Goal: Information Seeking & Learning: Learn about a topic

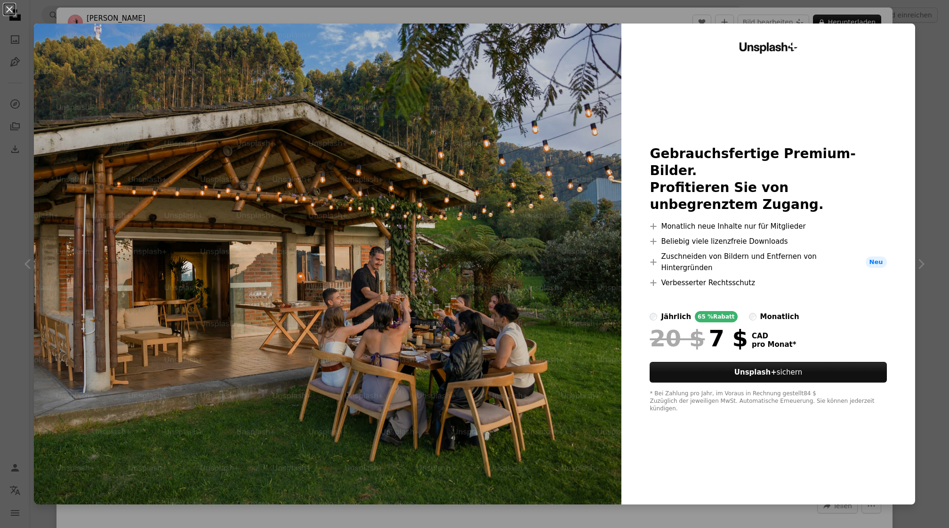
scroll to position [19, 0]
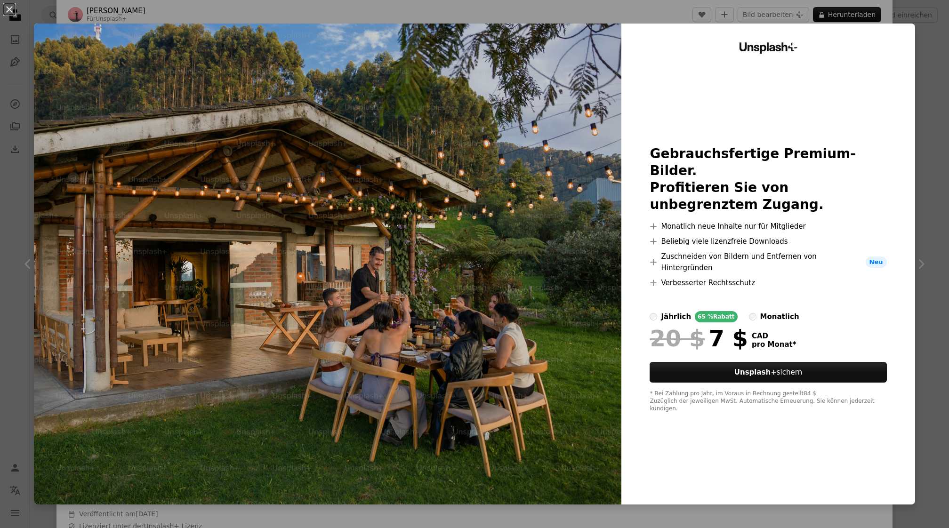
click at [763, 323] on div at bounding box center [768, 325] width 237 height 4
click at [771, 311] on div "monatlich" at bounding box center [780, 316] width 39 height 11
click at [948, 229] on div "An X shape Unsplash+ Gebrauchsfertige Premium-Bilder. Profitieren Sie von unbeg…" at bounding box center [474, 264] width 949 height 528
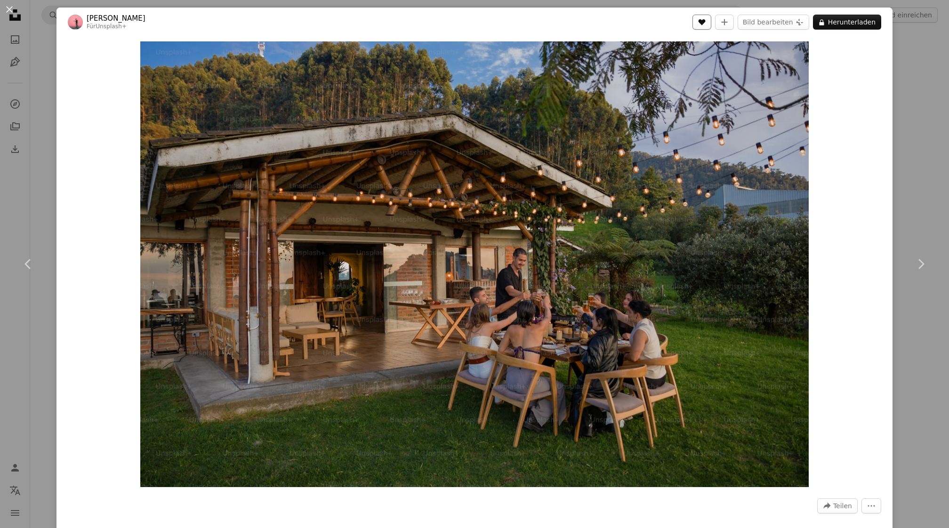
click at [705, 25] on icon "A heart" at bounding box center [702, 22] width 8 height 8
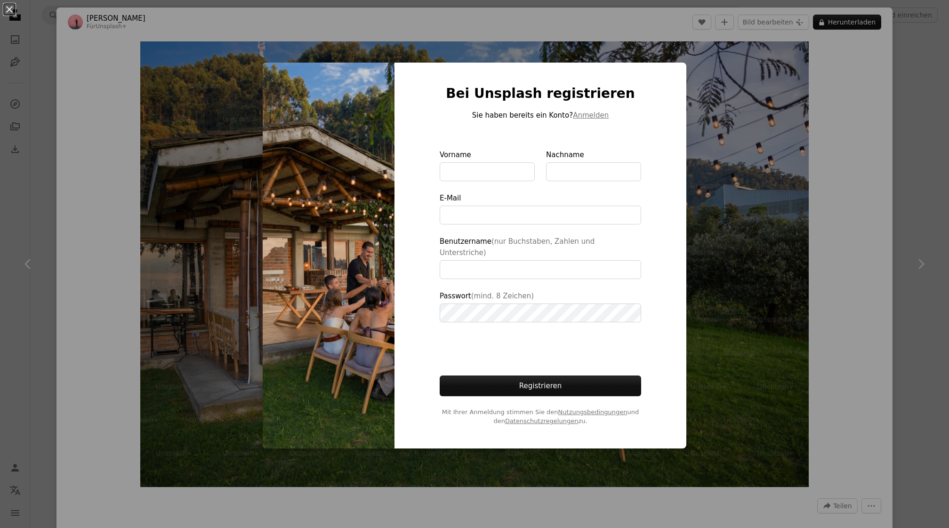
click at [581, 127] on div at bounding box center [541, 135] width 202 height 28
click at [587, 121] on button "Anmelden" at bounding box center [591, 115] width 36 height 11
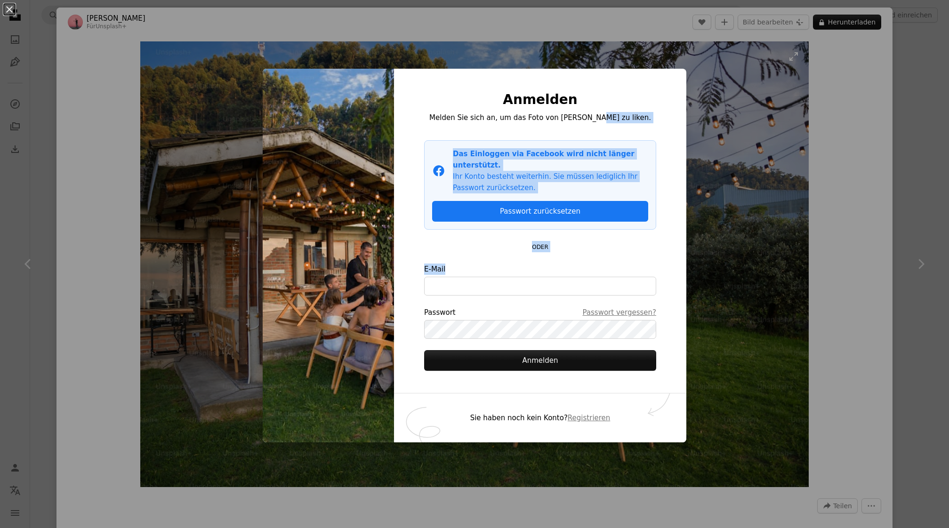
click at [524, 272] on div "An X shape Anmelden Melden Sie sich an, um das Foto von [PERSON_NAME] zu liken.…" at bounding box center [474, 264] width 949 height 528
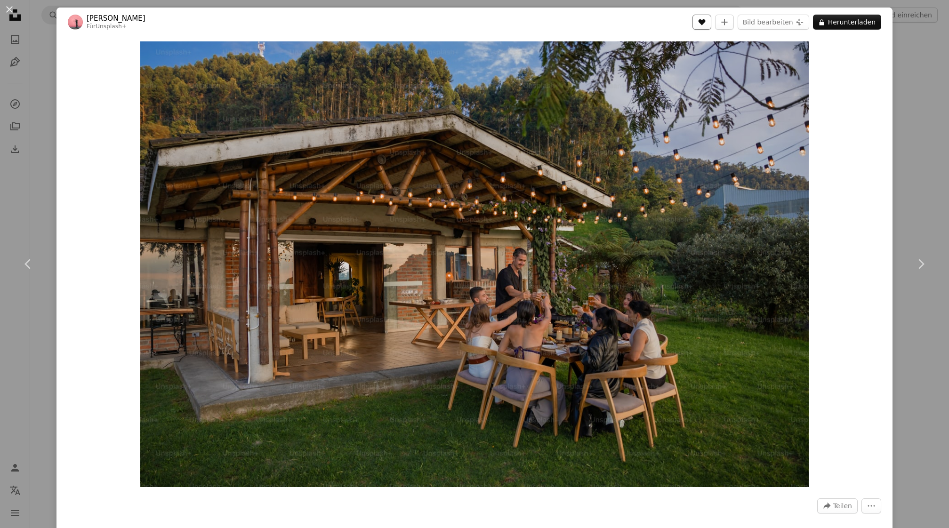
click at [704, 24] on icon "Gefällt mir" at bounding box center [701, 22] width 7 height 6
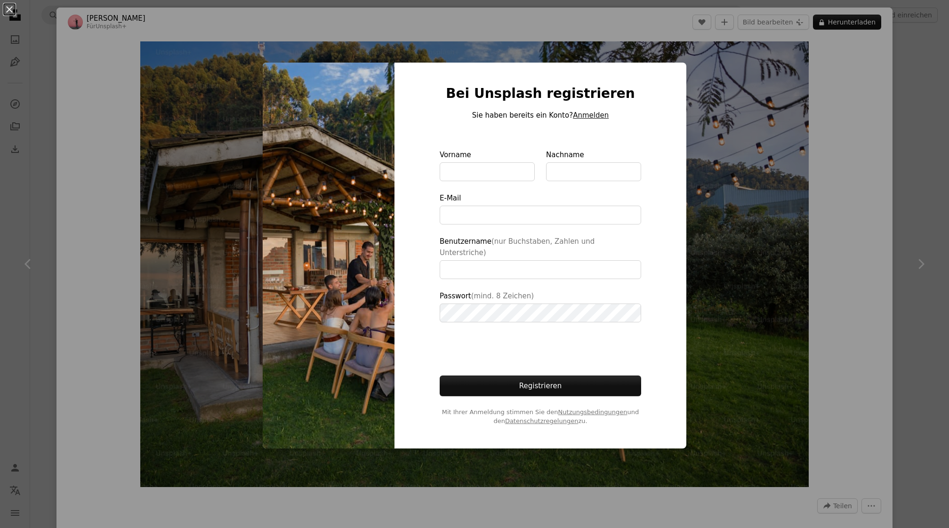
click at [583, 121] on button "Anmelden" at bounding box center [591, 115] width 36 height 11
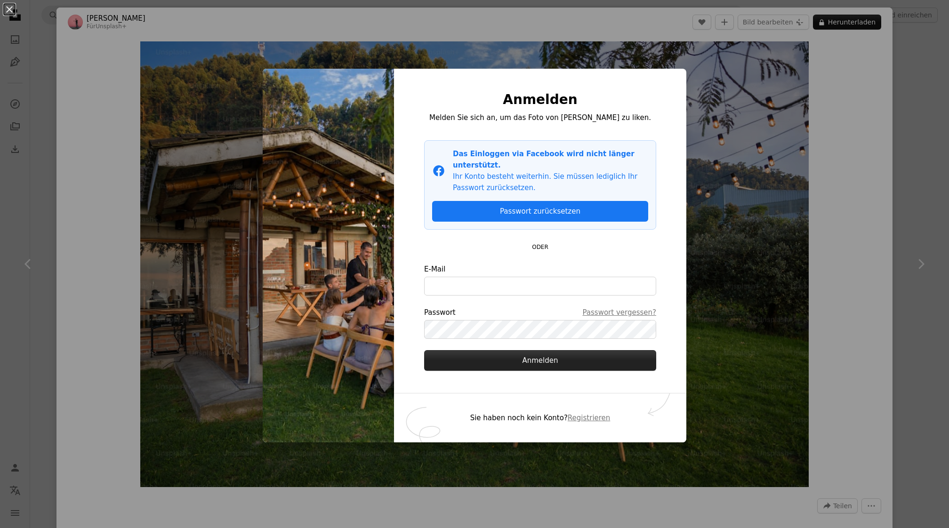
click at [517, 357] on button "Anmelden" at bounding box center [540, 360] width 232 height 21
click at [838, 54] on div "An X shape Anmelden Melden Sie sich an, um das Foto von [PERSON_NAME] zu liken.…" at bounding box center [474, 264] width 949 height 528
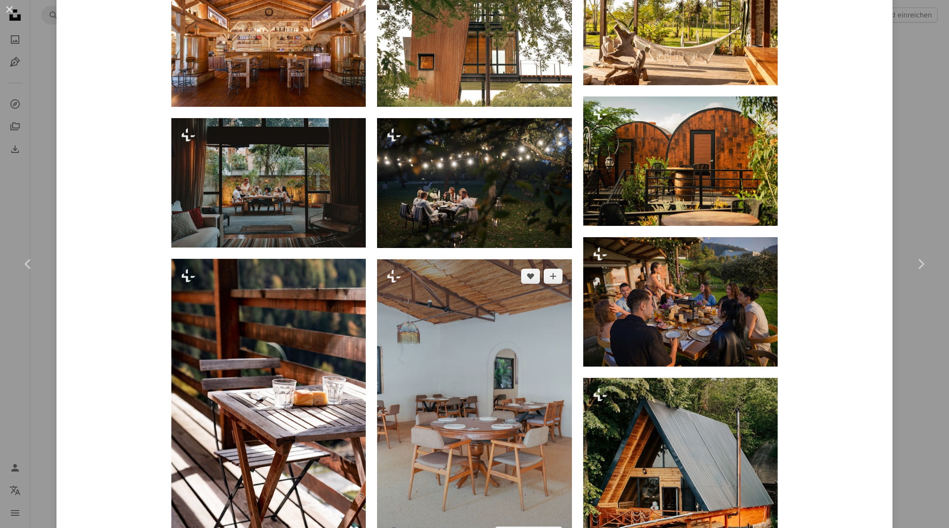
scroll to position [1727, 0]
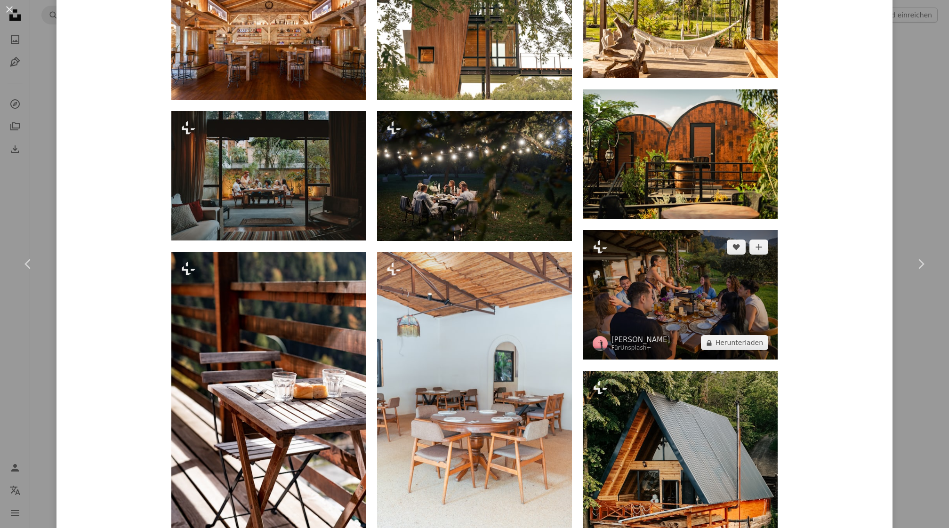
click at [656, 304] on img at bounding box center [680, 295] width 194 height 130
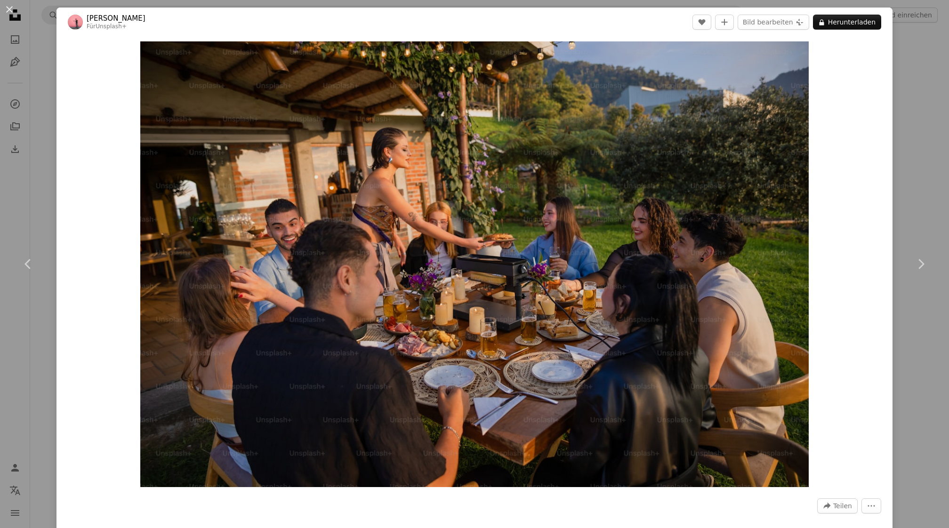
click at [28, 54] on div "An X shape Chevron left Chevron right [PERSON_NAME] Montes Für Unsplash+ A hear…" at bounding box center [474, 264] width 949 height 528
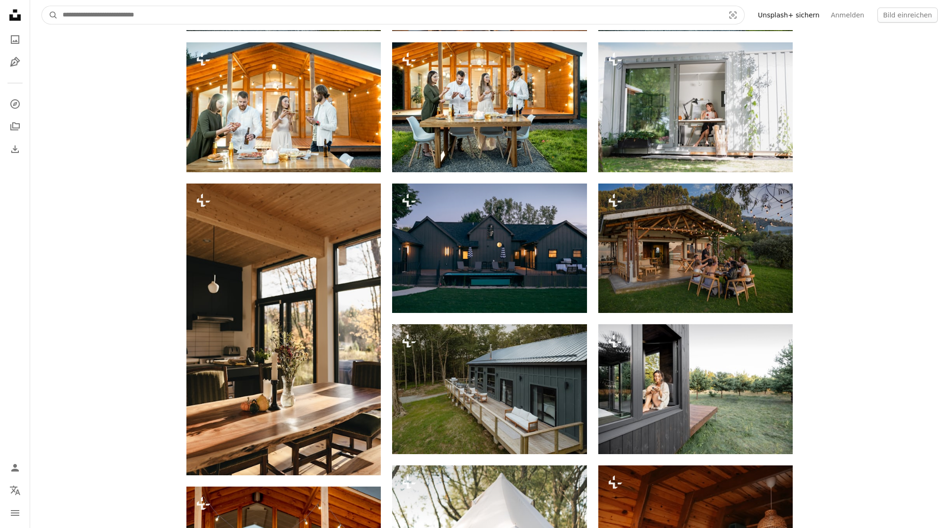
click at [89, 12] on input "Finden Sie Bildmaterial auf der ganzen Webseite" at bounding box center [390, 15] width 664 height 18
type input "**********"
click at [50, 15] on button "A magnifying glass" at bounding box center [50, 15] width 16 height 18
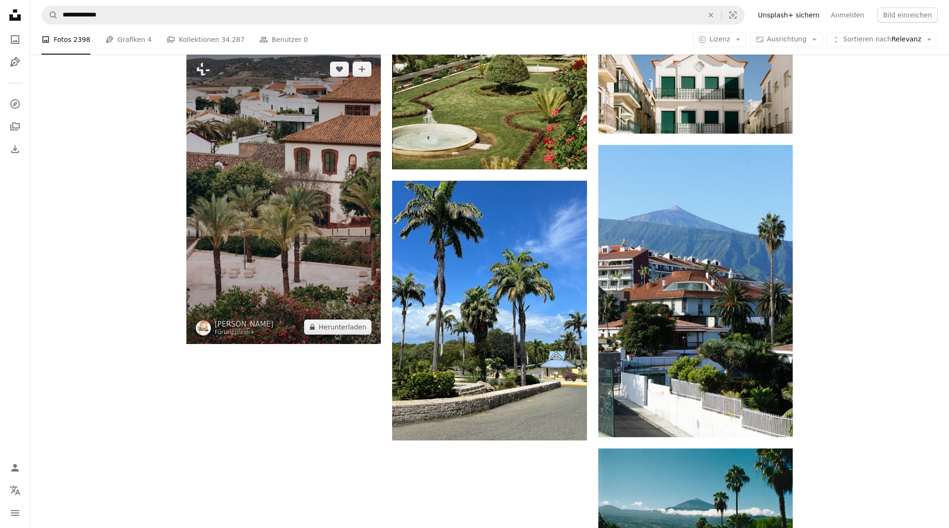
scroll to position [1409, 0]
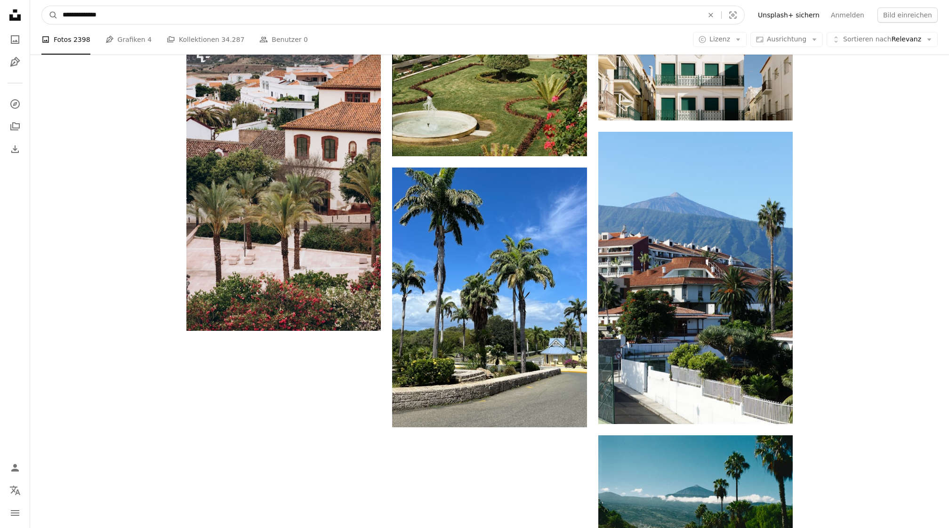
drag, startPoint x: 77, startPoint y: 15, endPoint x: 173, endPoint y: 15, distance: 96.1
click at [173, 15] on input "**********" at bounding box center [379, 15] width 643 height 18
type input "**********"
click at [50, 15] on button "A magnifying glass" at bounding box center [50, 15] width 16 height 18
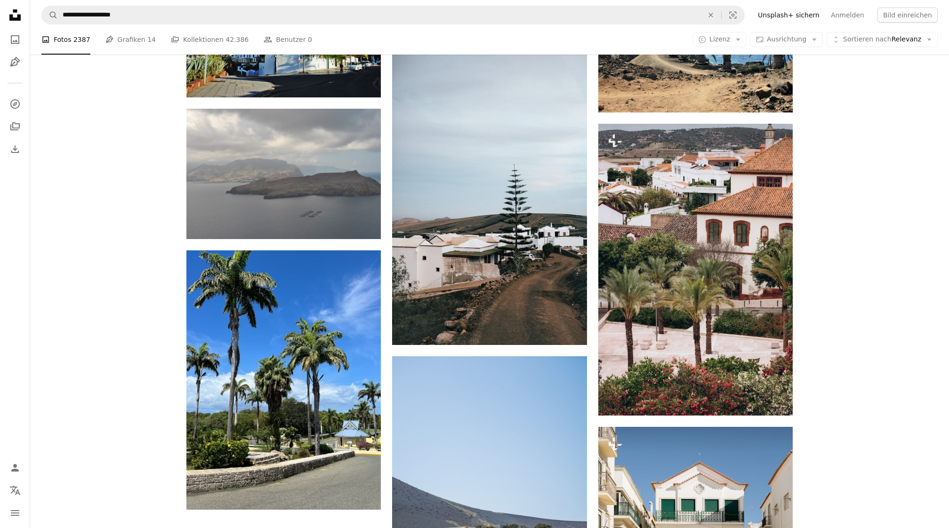
scroll to position [1287, 0]
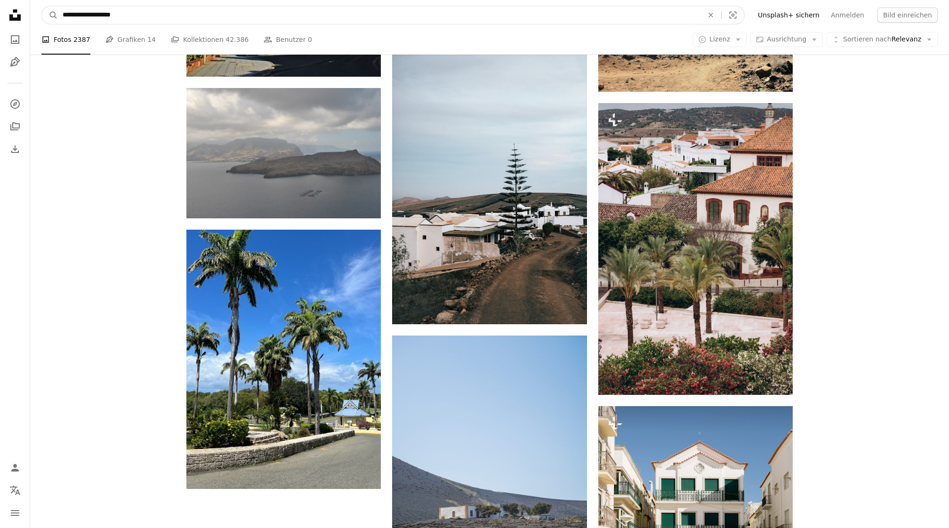
drag, startPoint x: 167, startPoint y: 17, endPoint x: 0, endPoint y: 15, distance: 166.7
type input "**********"
click at [50, 15] on button "A magnifying glass" at bounding box center [50, 15] width 16 height 18
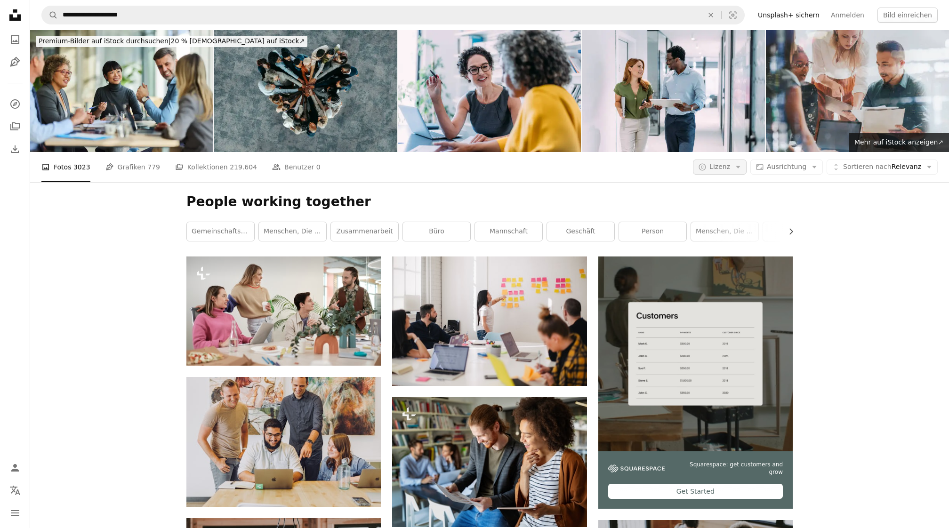
click at [729, 165] on span "Lizenz" at bounding box center [720, 167] width 21 height 8
click at [724, 238] on span "Kostenlos" at bounding box center [740, 242] width 57 height 9
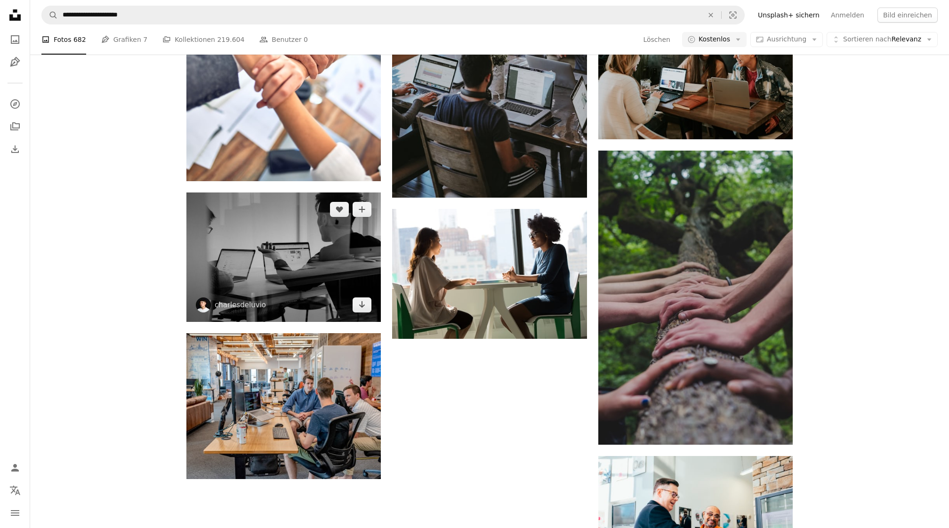
scroll to position [1013, 0]
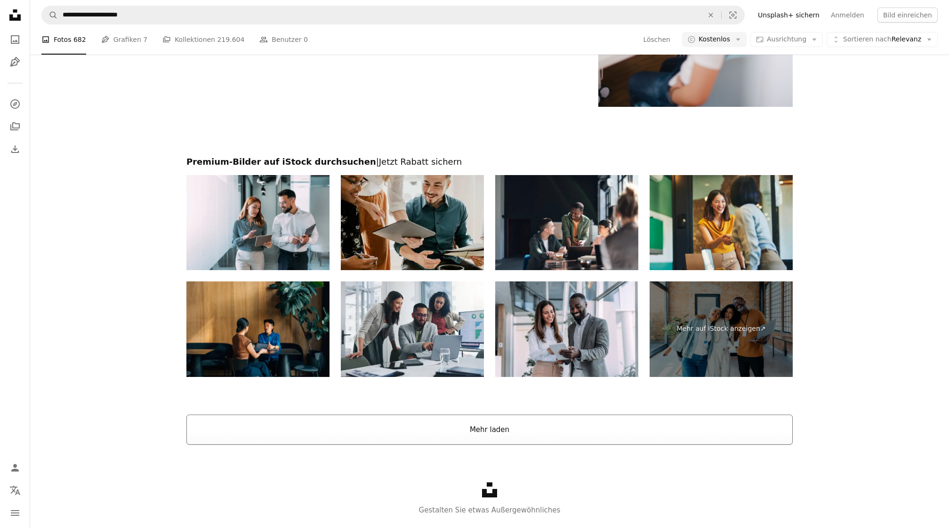
click at [396, 430] on button "Mehr laden" at bounding box center [489, 430] width 607 height 30
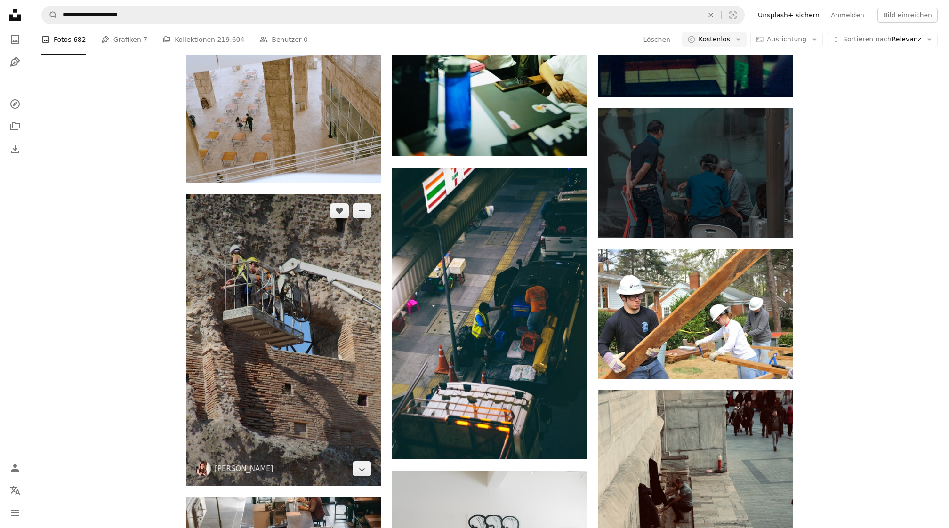
scroll to position [10065, 0]
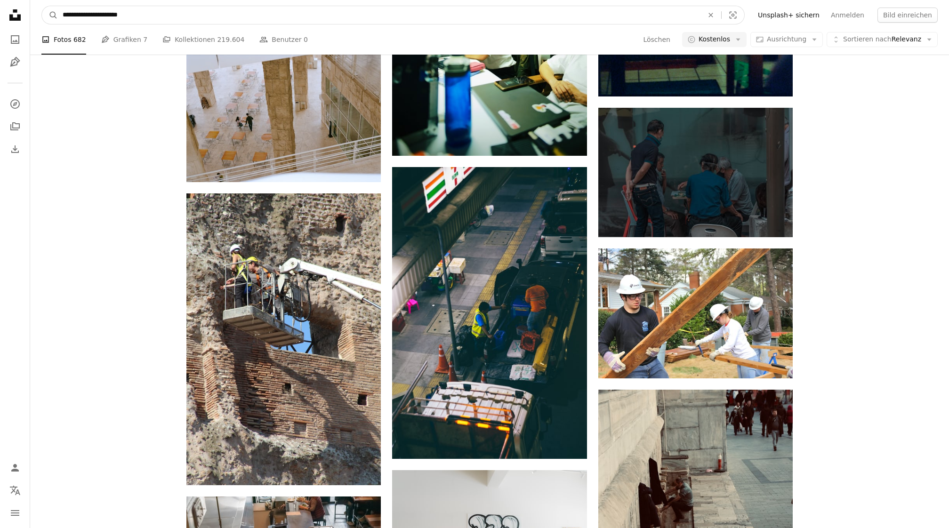
click at [250, 16] on input "**********" at bounding box center [379, 15] width 643 height 18
type input "**********"
click at [50, 15] on button "A magnifying glass" at bounding box center [50, 15] width 16 height 18
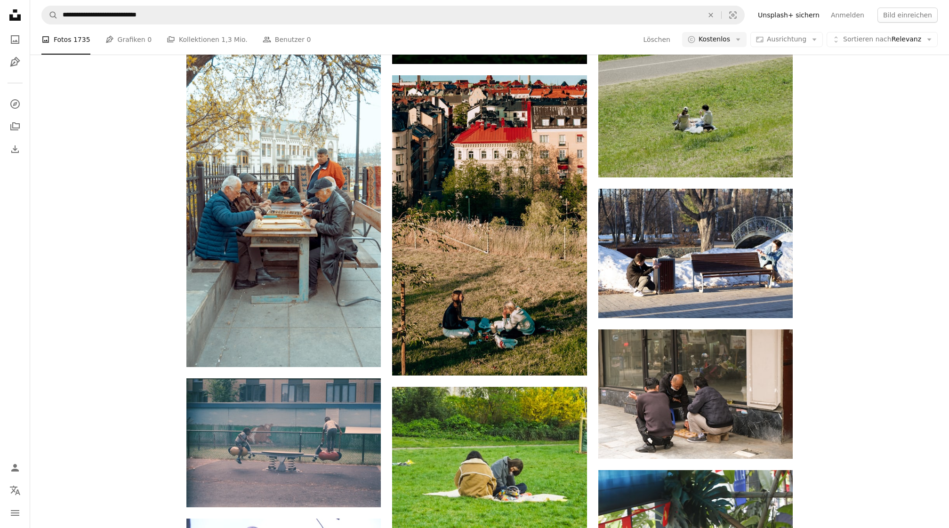
scroll to position [967, 0]
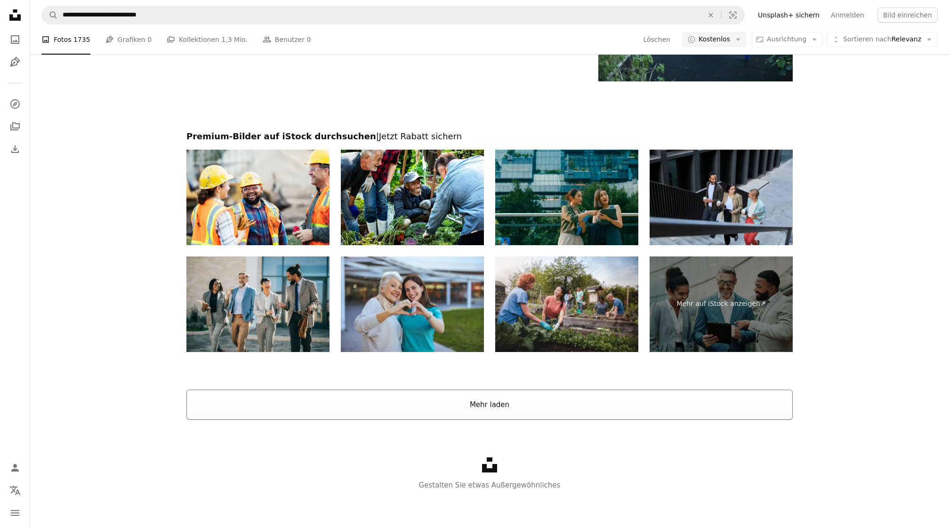
click at [319, 410] on button "Mehr laden" at bounding box center [489, 405] width 607 height 30
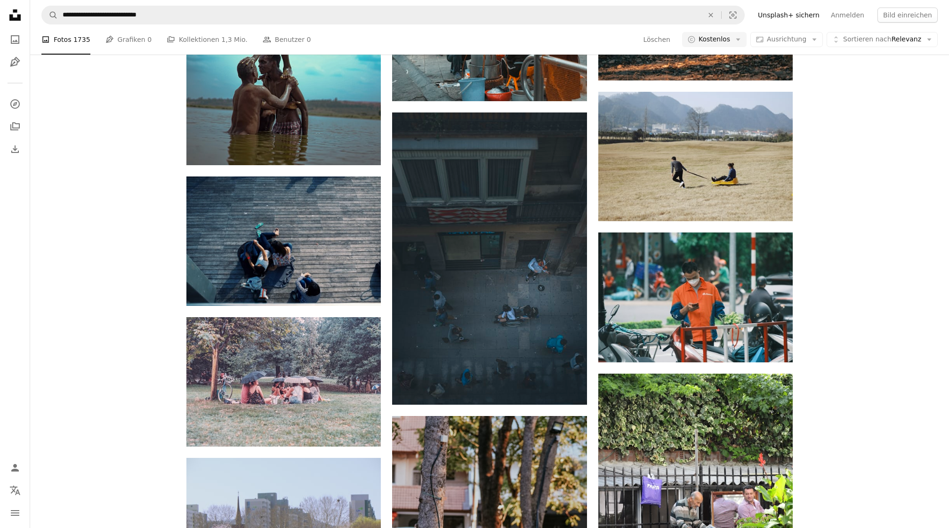
scroll to position [4325, 0]
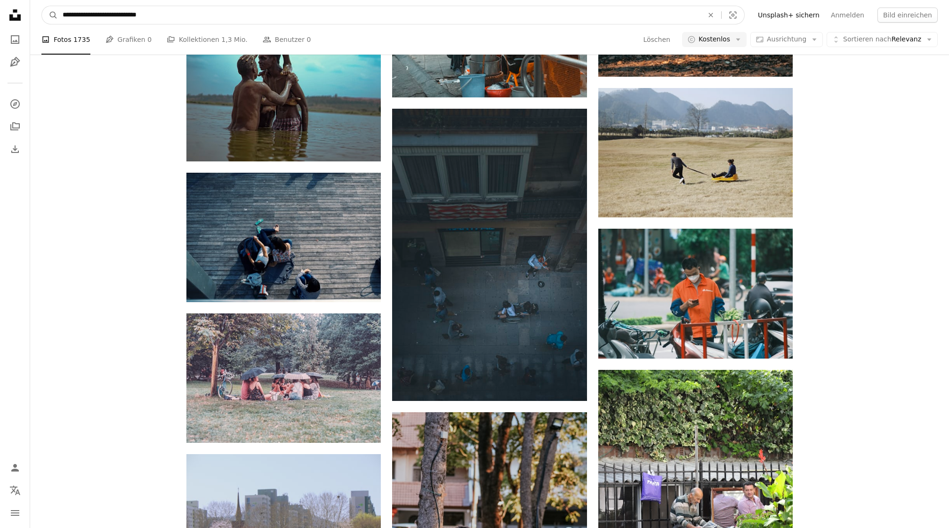
drag, startPoint x: 253, startPoint y: 13, endPoint x: 1, endPoint y: 13, distance: 252.4
type input "**********"
click at [50, 15] on button "A magnifying glass" at bounding box center [50, 15] width 16 height 18
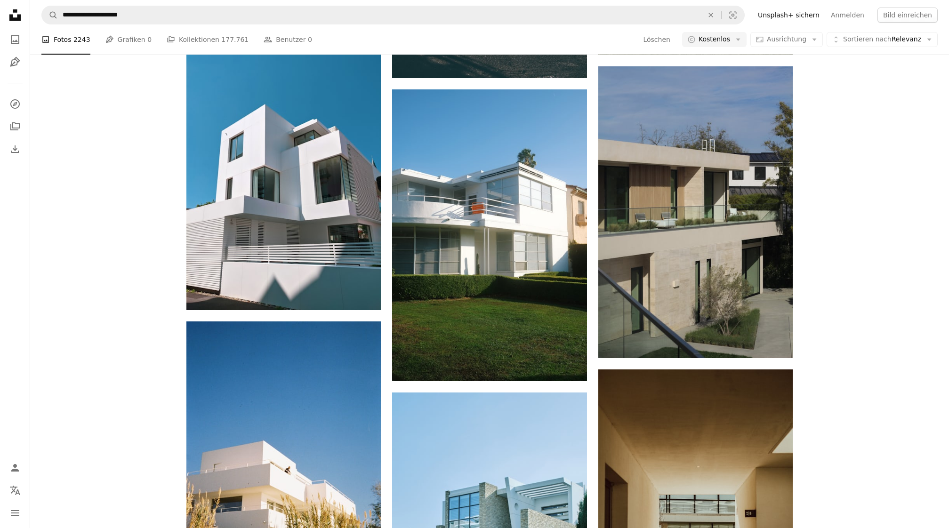
scroll to position [831, 0]
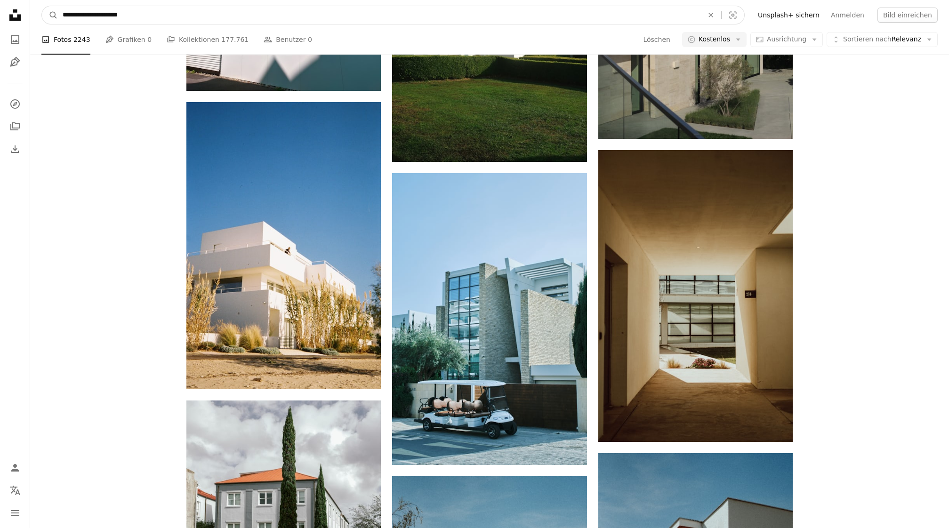
click at [332, 11] on input "**********" at bounding box center [379, 15] width 643 height 18
type input "**********"
click at [50, 15] on button "A magnifying glass" at bounding box center [50, 15] width 16 height 18
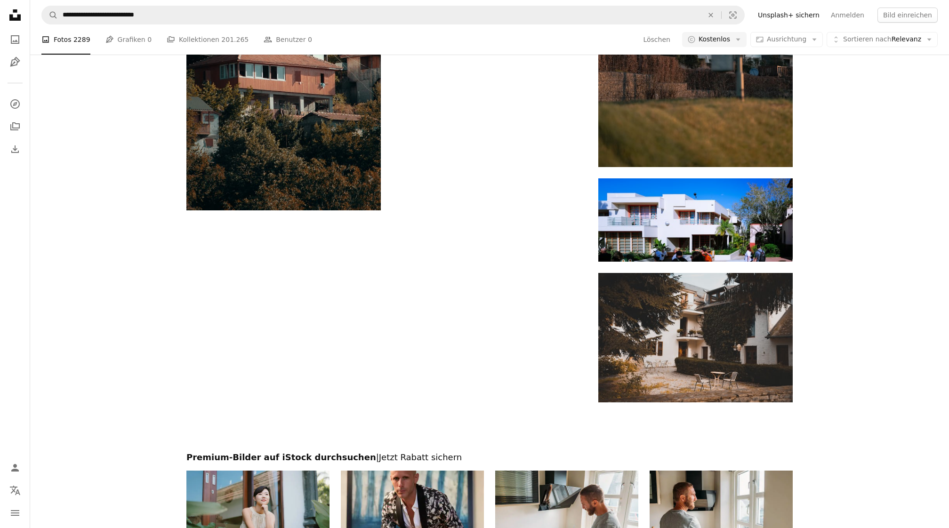
scroll to position [1800, 0]
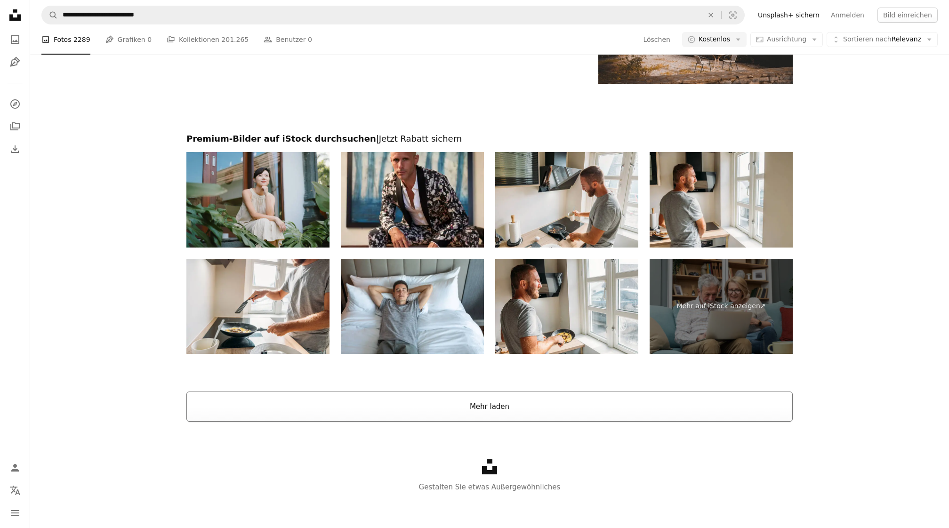
click at [542, 412] on button "Mehr laden" at bounding box center [489, 407] width 607 height 30
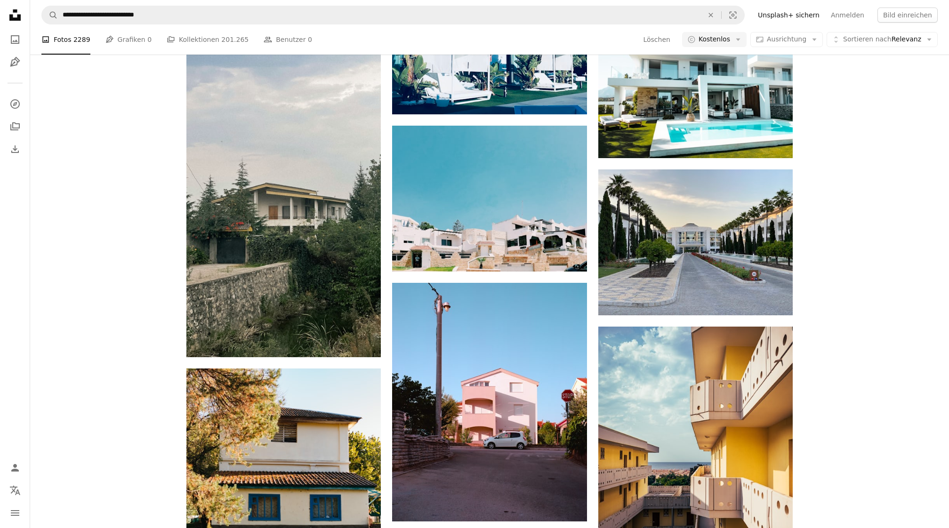
scroll to position [3233, 0]
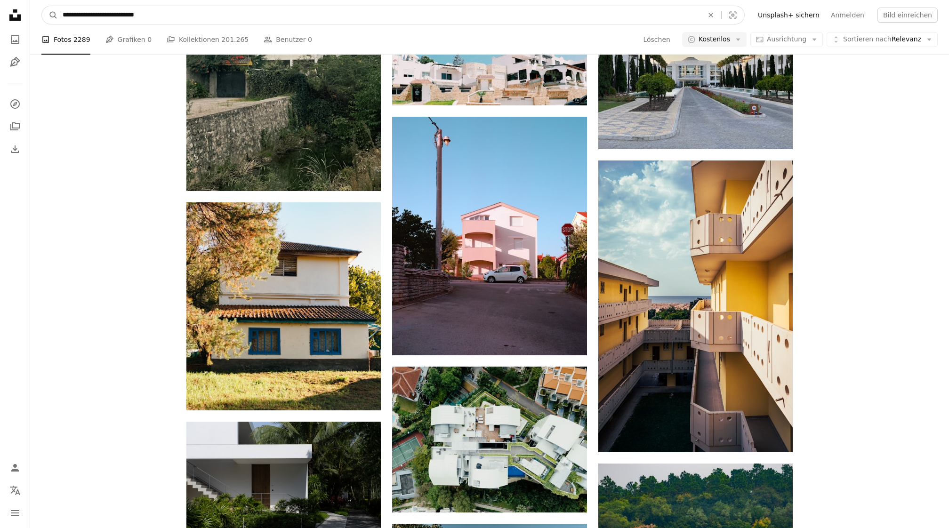
drag, startPoint x: 142, startPoint y: 17, endPoint x: 230, endPoint y: 18, distance: 88.5
click at [230, 17] on input "**********" at bounding box center [379, 15] width 643 height 18
type input "**********"
click at [50, 15] on button "A magnifying glass" at bounding box center [50, 15] width 16 height 18
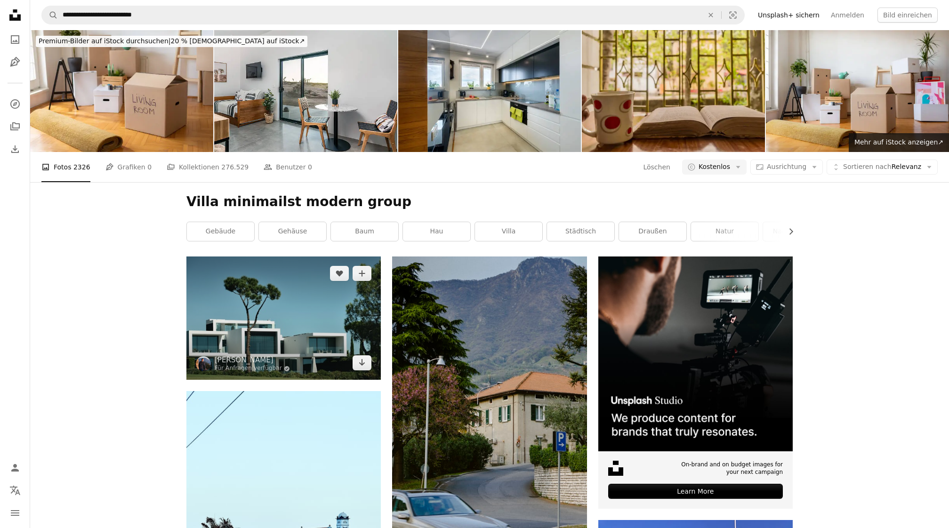
scroll to position [221, 0]
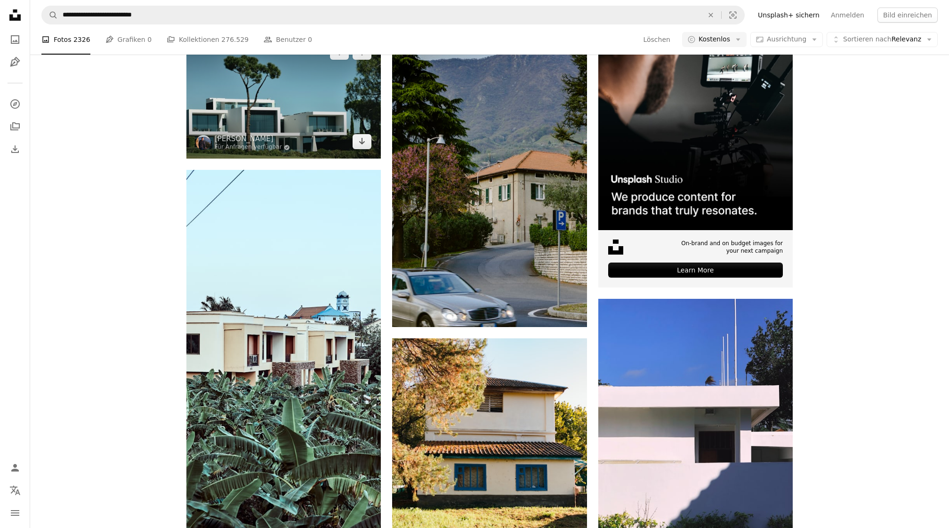
click at [306, 105] on img at bounding box center [283, 96] width 194 height 123
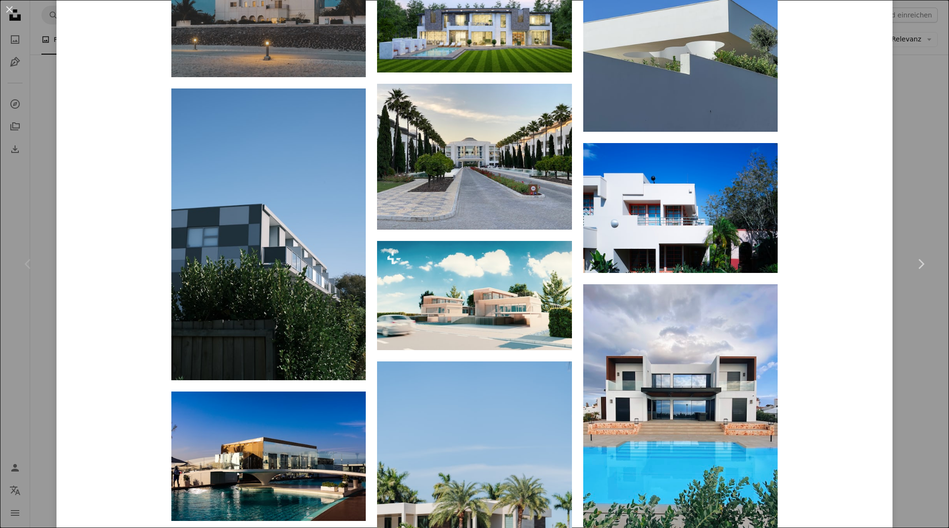
scroll to position [3627, 0]
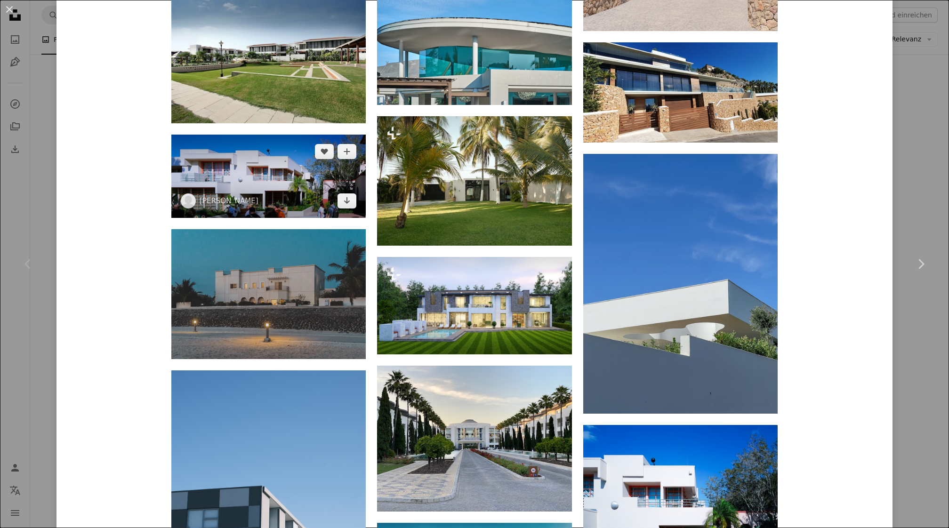
click at [306, 197] on img at bounding box center [268, 176] width 194 height 83
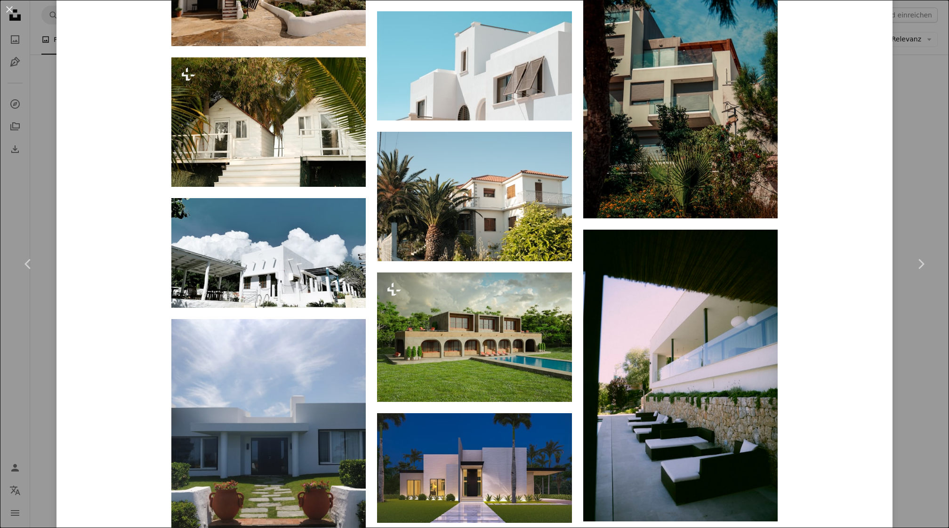
scroll to position [3025, 0]
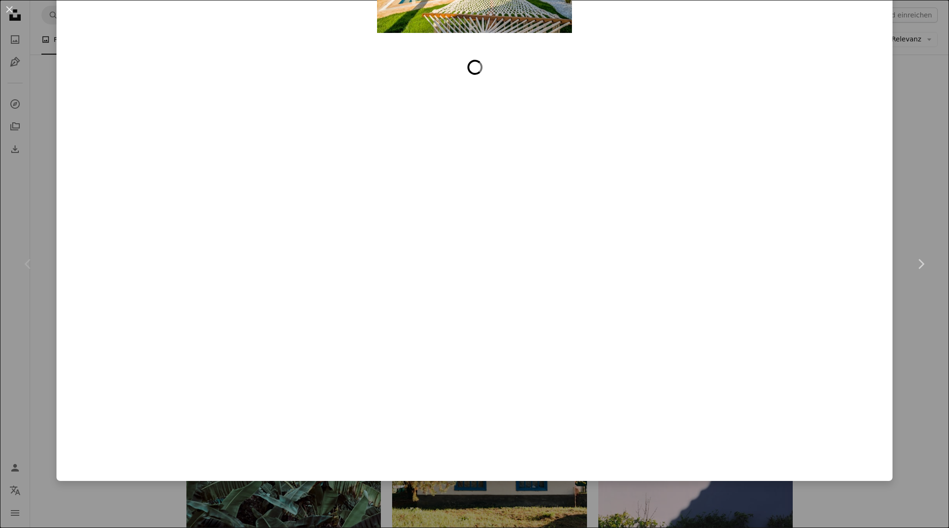
scroll to position [13175, 0]
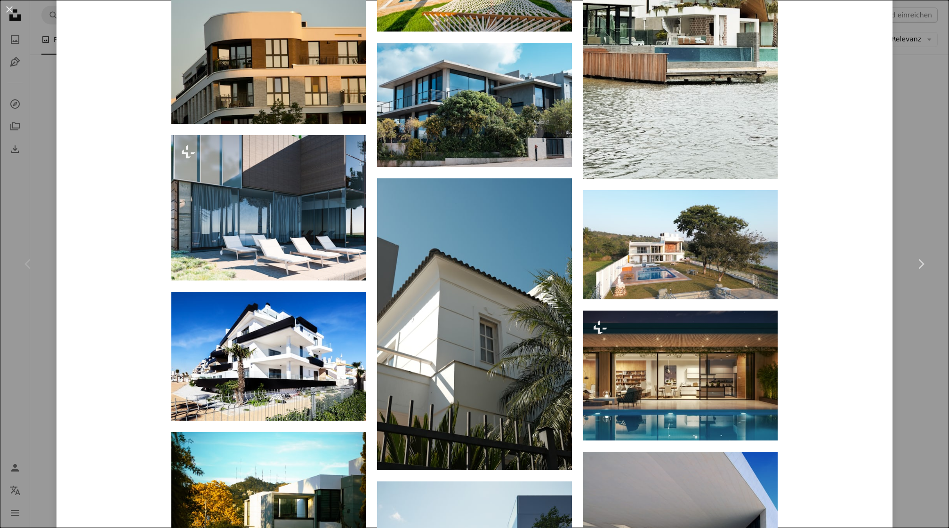
click at [915, 1] on div "An X shape Chevron left Chevron right [PERSON_NAME] Für Anfragen verfügbar A ch…" at bounding box center [474, 264] width 949 height 528
